Goal: Transaction & Acquisition: Purchase product/service

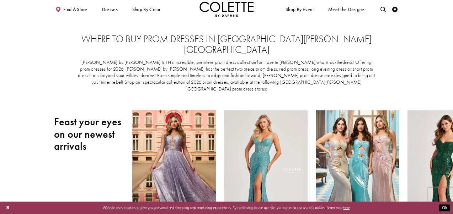
scroll to position [0, 0]
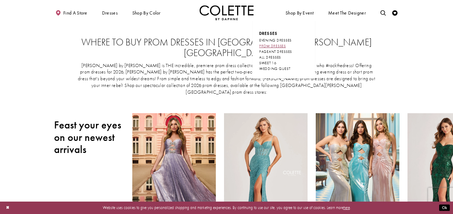
click at [270, 46] on span "PROM DRESSES" at bounding box center [272, 46] width 27 height 5
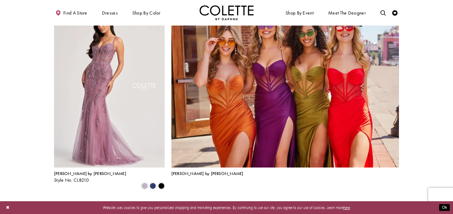
scroll to position [1151, 0]
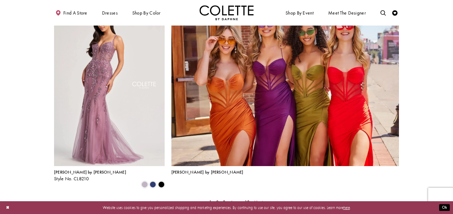
click at [259, 199] on span "Next" at bounding box center [258, 202] width 9 height 6
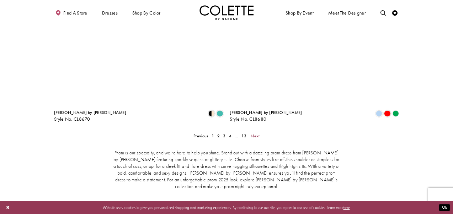
scroll to position [1098, 0]
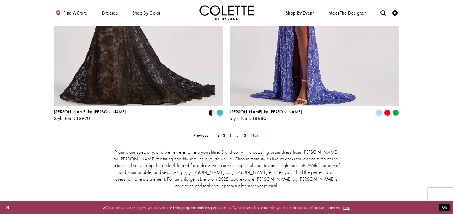
click at [257, 133] on span "Next" at bounding box center [255, 136] width 9 height 6
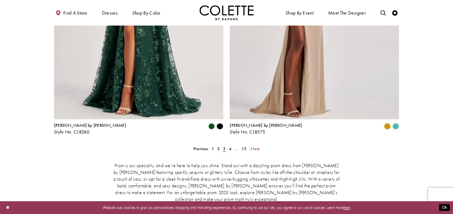
scroll to position [1086, 0]
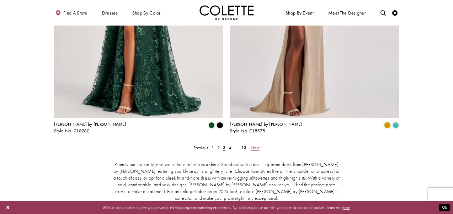
click at [256, 145] on span "Next" at bounding box center [255, 148] width 9 height 6
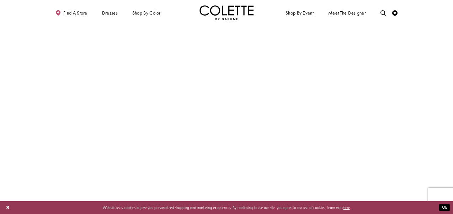
scroll to position [326, 0]
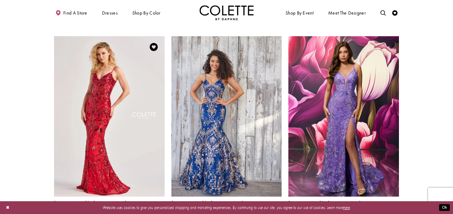
click at [150, 212] on span "Product List" at bounding box center [153, 215] width 6 height 6
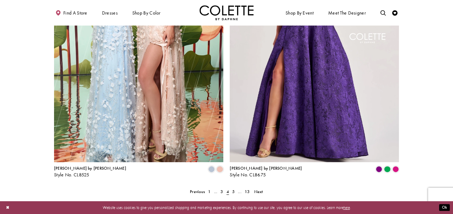
scroll to position [1044, 0]
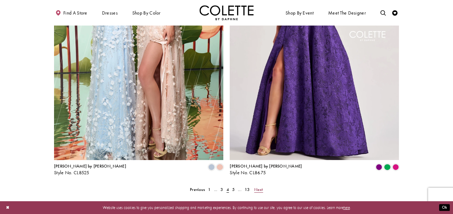
click at [263, 186] on link "Next" at bounding box center [258, 190] width 12 height 8
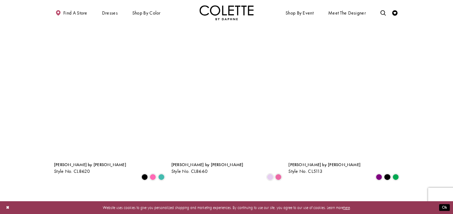
scroll to position [166, 0]
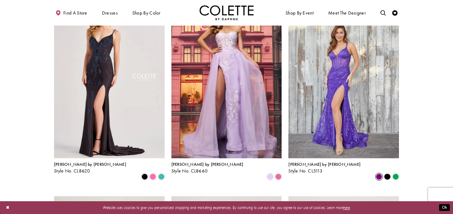
click at [378, 174] on span "Product List" at bounding box center [379, 177] width 6 height 6
click at [385, 174] on span "Product List" at bounding box center [387, 177] width 6 height 6
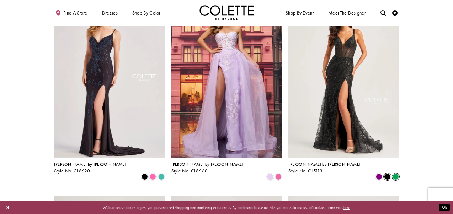
click at [396, 174] on span "Product List" at bounding box center [395, 177] width 6 height 6
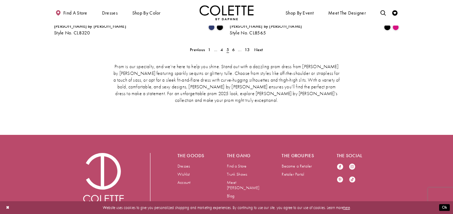
scroll to position [1118, 0]
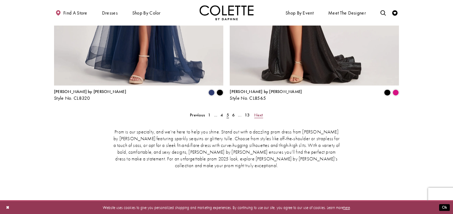
click at [258, 112] on span "Next" at bounding box center [258, 115] width 9 height 6
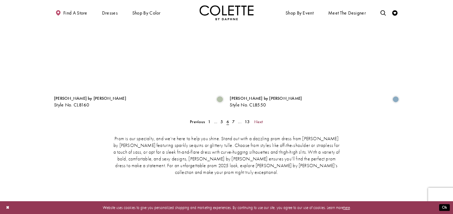
scroll to position [1112, 0]
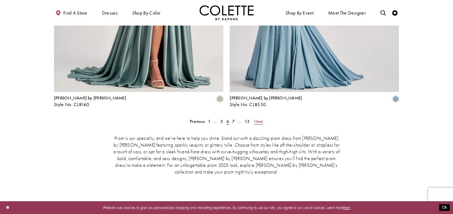
click at [261, 119] on span "Next" at bounding box center [258, 122] width 9 height 6
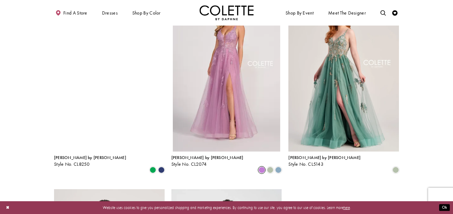
scroll to position [371, 0]
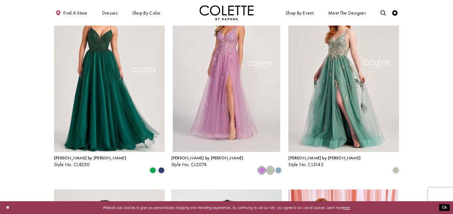
click at [268, 167] on span "Product List" at bounding box center [270, 170] width 6 height 6
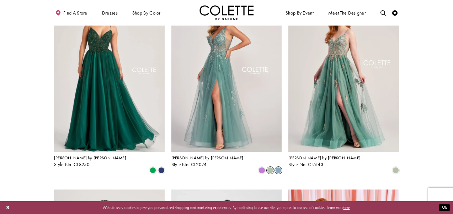
click at [280, 167] on span "Product List" at bounding box center [278, 170] width 6 height 6
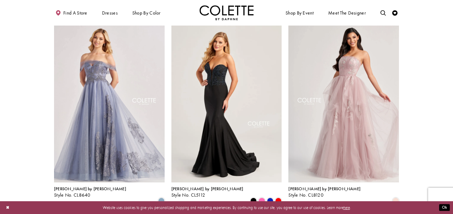
scroll to position [739, 0]
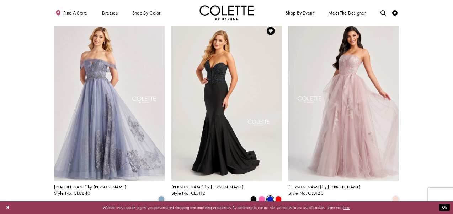
click at [268, 196] on span "Product List" at bounding box center [270, 199] width 6 height 6
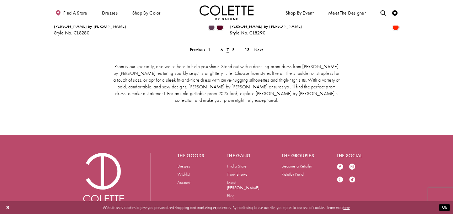
scroll to position [1157, 0]
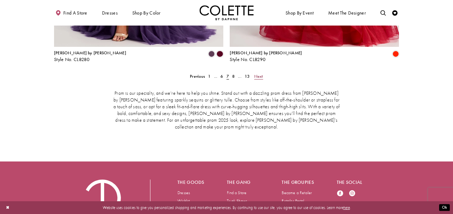
click at [262, 74] on span "Next" at bounding box center [258, 77] width 9 height 6
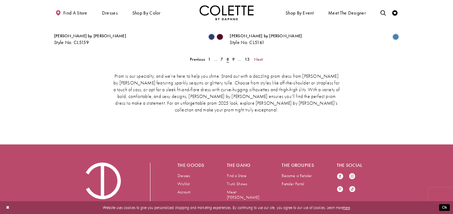
scroll to position [1178, 0]
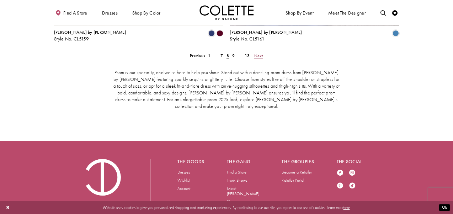
click at [259, 53] on span "Next" at bounding box center [258, 56] width 9 height 6
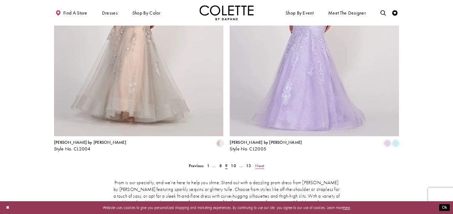
scroll to position [1068, 0]
click at [259, 162] on span "Next" at bounding box center [259, 165] width 9 height 6
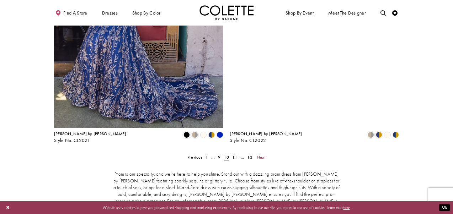
scroll to position [1084, 0]
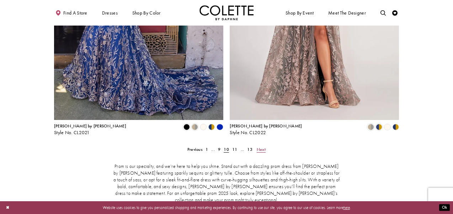
click at [262, 147] on span "Next" at bounding box center [261, 150] width 9 height 6
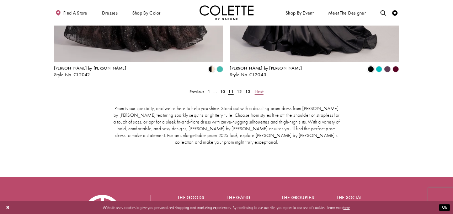
scroll to position [1140, 0]
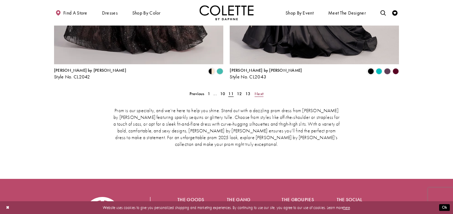
click at [259, 91] on span "Next" at bounding box center [258, 94] width 9 height 6
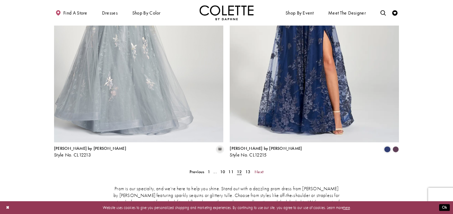
scroll to position [1082, 0]
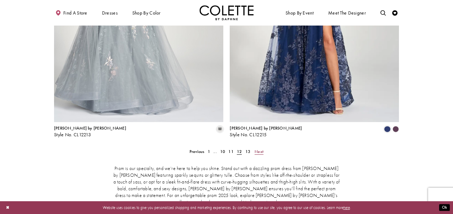
click at [260, 149] on span "Next" at bounding box center [258, 152] width 9 height 6
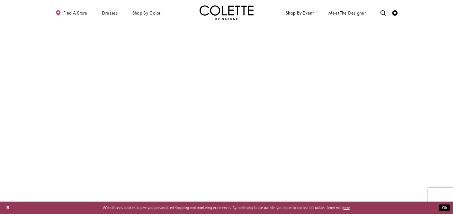
scroll to position [851, 0]
